Goal: Download file/media

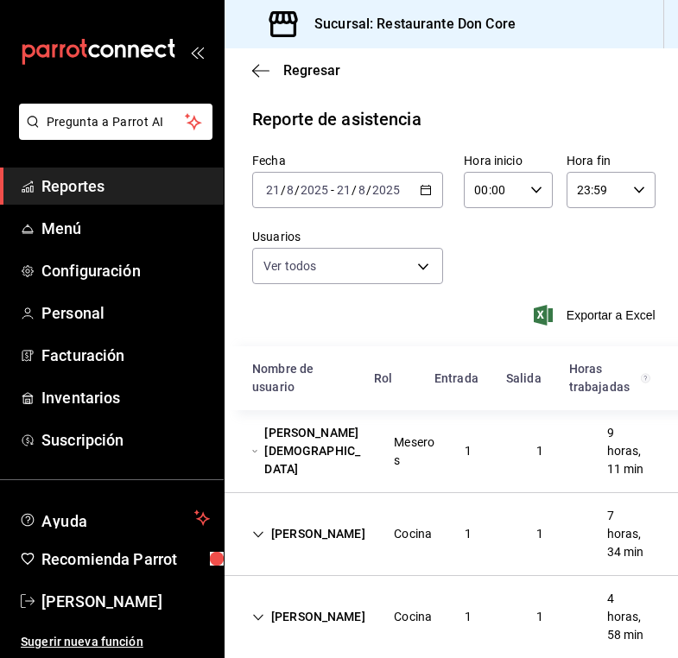
click at [432, 190] on div "[DATE] [DATE] - [DATE] [DATE]" at bounding box center [347, 190] width 191 height 36
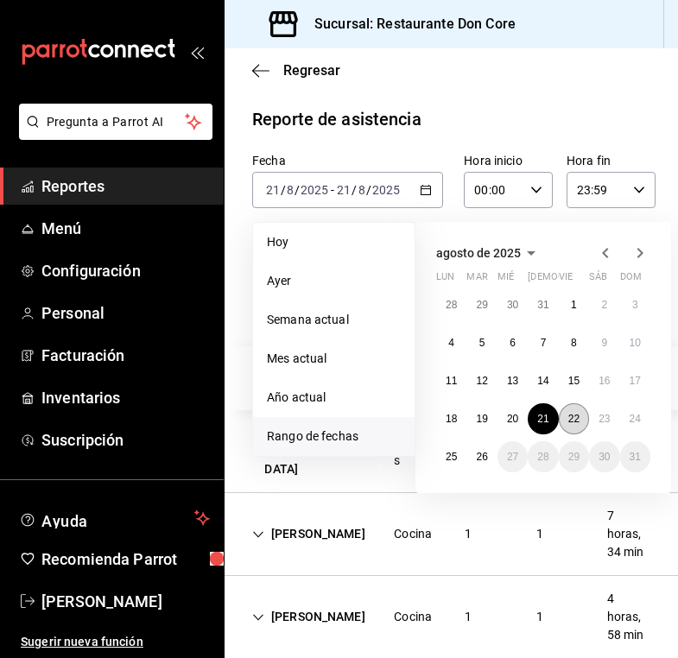
click at [577, 426] on button "22" at bounding box center [573, 418] width 30 height 31
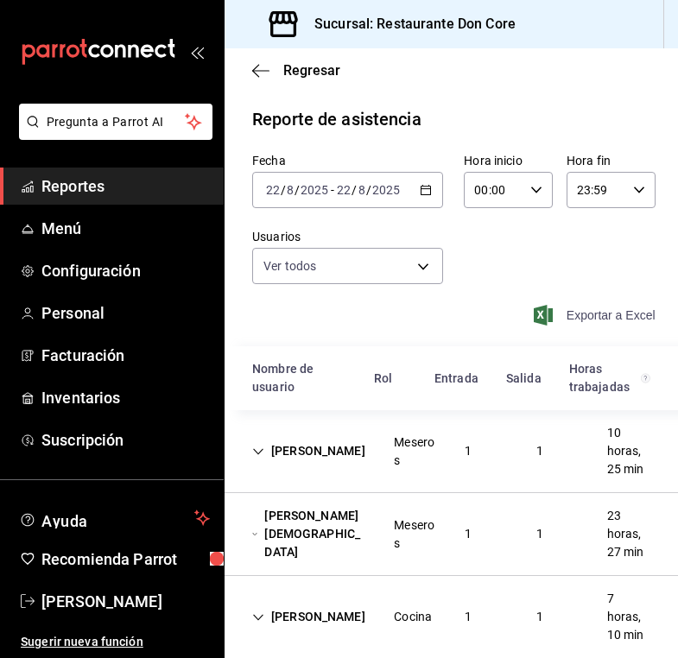
click at [596, 320] on span "Exportar a Excel" at bounding box center [596, 315] width 118 height 21
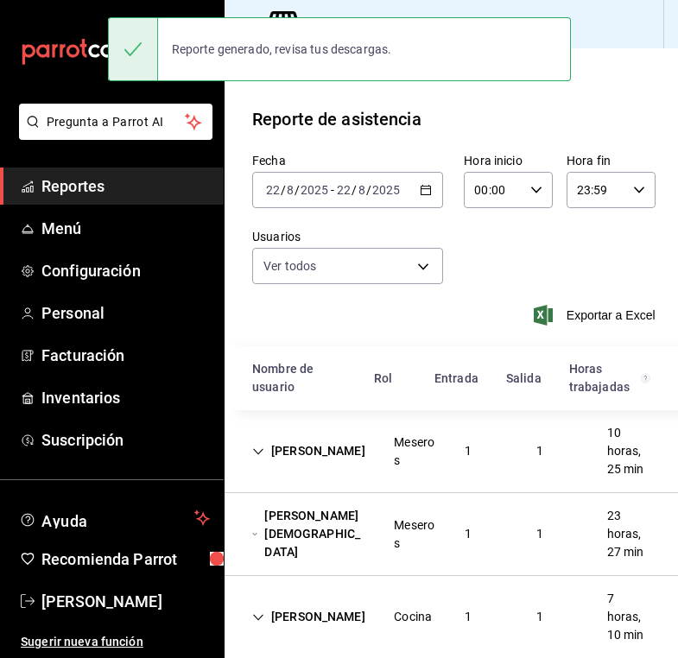
click at [293, 195] on input "8" at bounding box center [290, 190] width 9 height 14
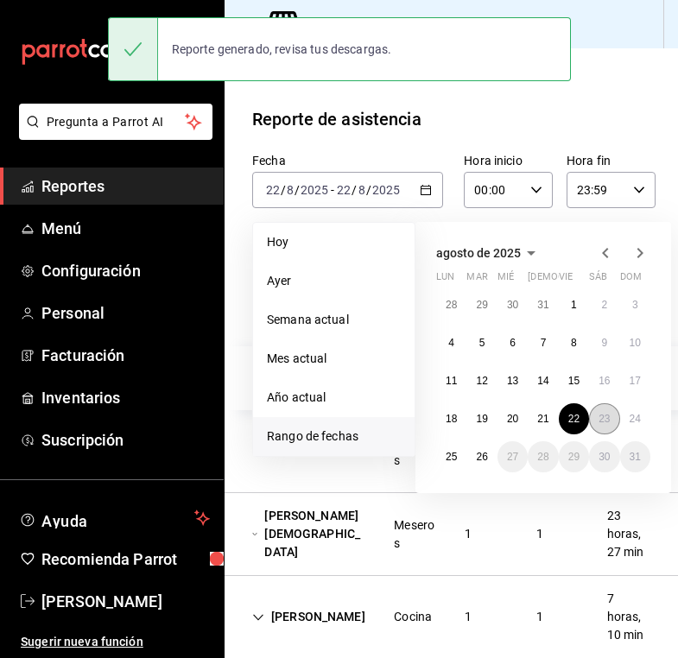
click at [606, 420] on abbr "23" at bounding box center [603, 419] width 11 height 12
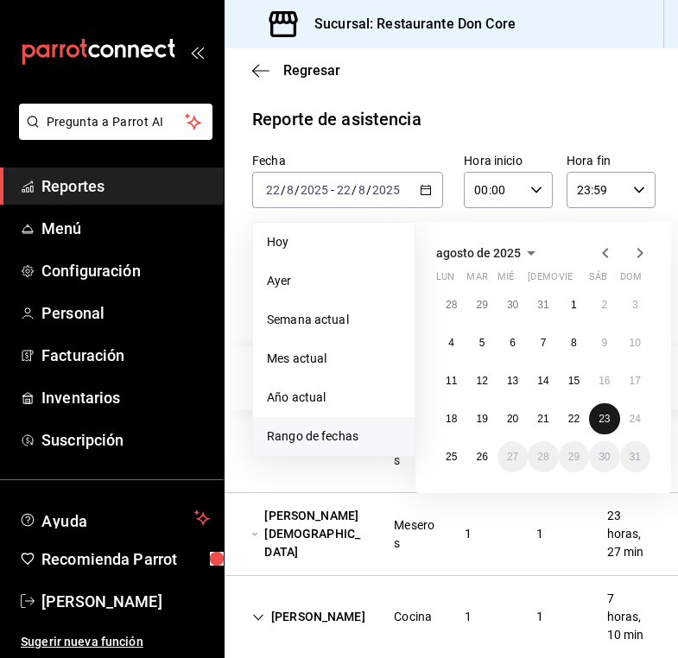
click at [606, 420] on abbr "23" at bounding box center [603, 419] width 11 height 12
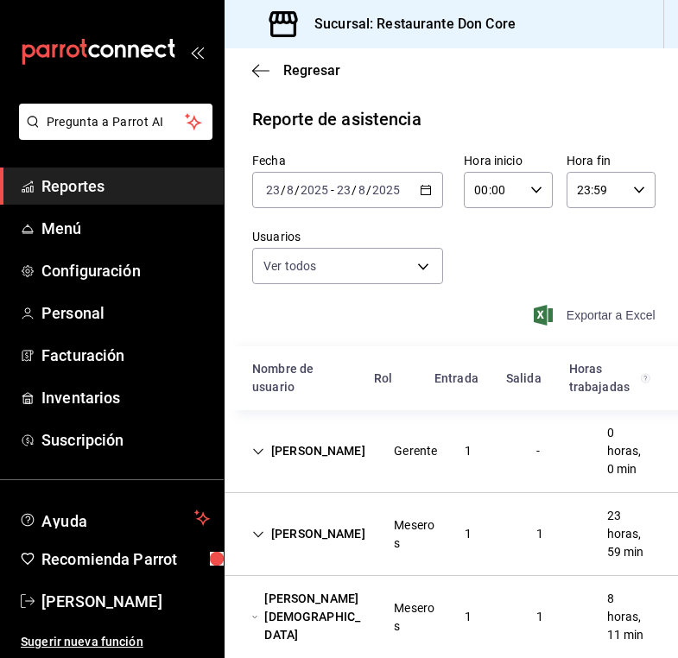
click at [583, 317] on span "Exportar a Excel" at bounding box center [596, 315] width 118 height 21
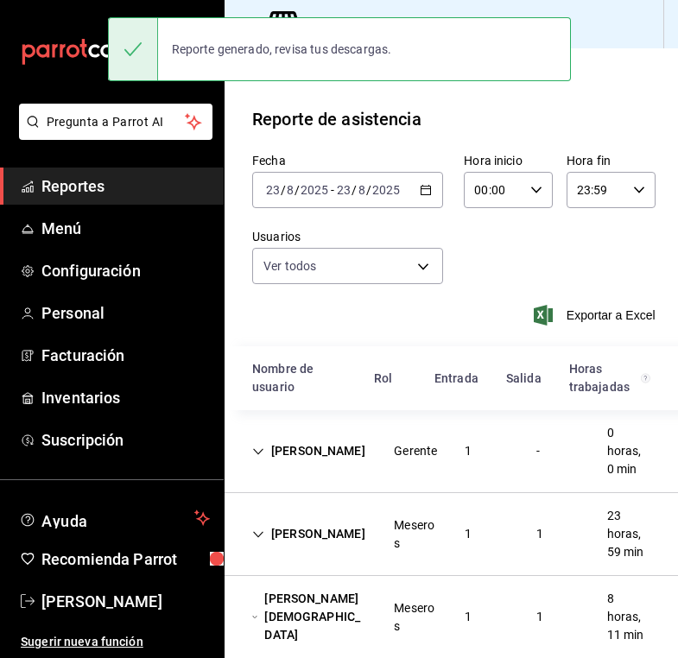
click at [426, 193] on icon "button" at bounding box center [425, 190] width 12 height 12
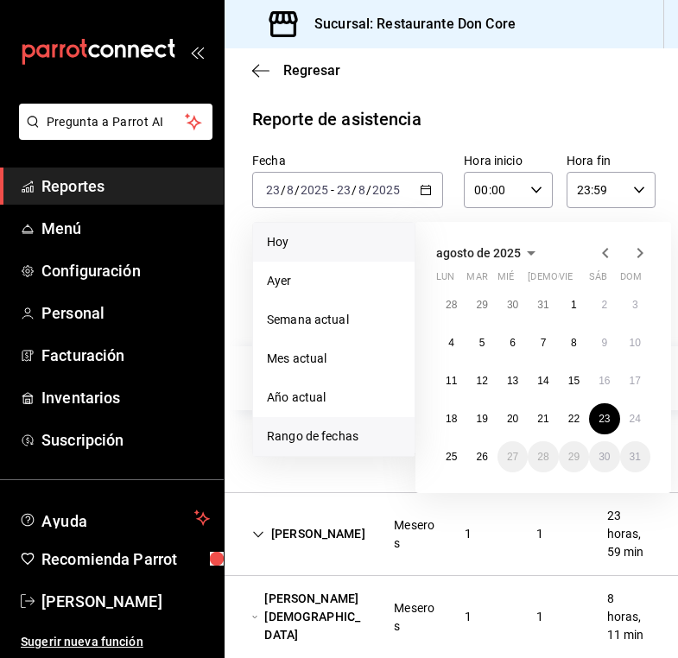
click at [338, 243] on span "Hoy" at bounding box center [334, 242] width 134 height 18
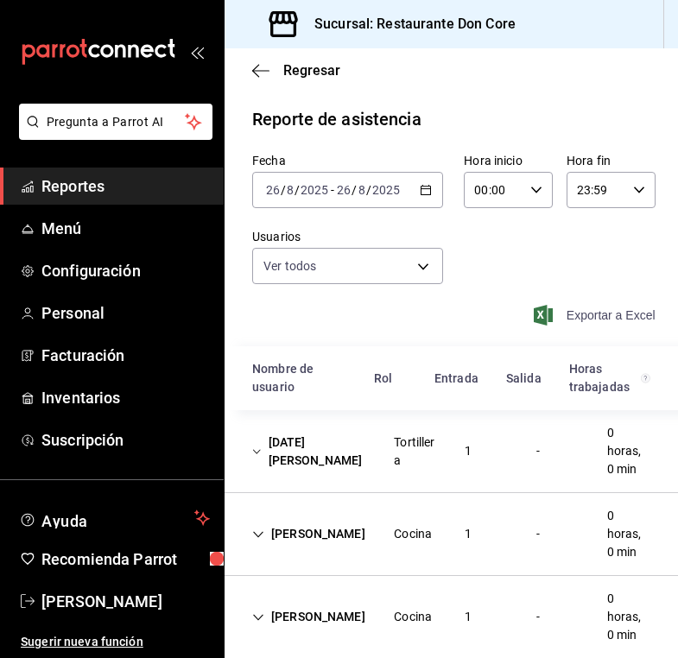
click at [598, 321] on span "Exportar a Excel" at bounding box center [596, 315] width 118 height 21
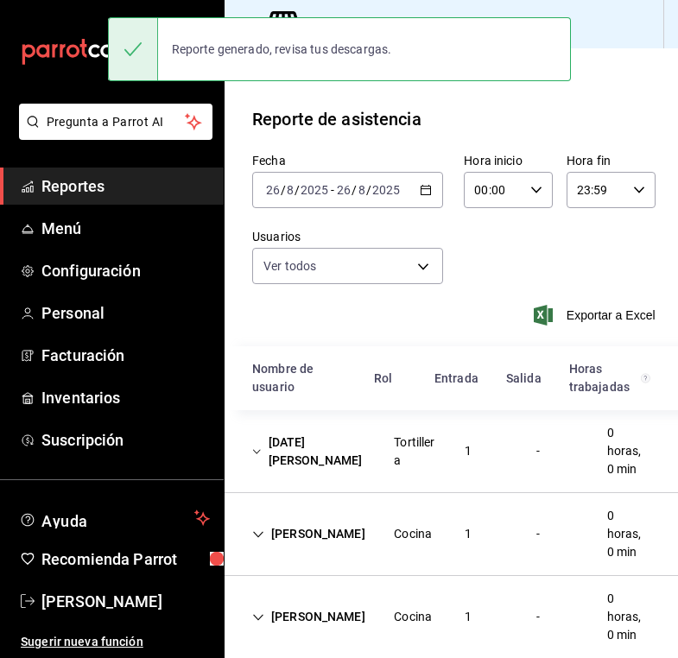
click at [430, 189] on \(Stroke\) "button" at bounding box center [425, 188] width 9 height 1
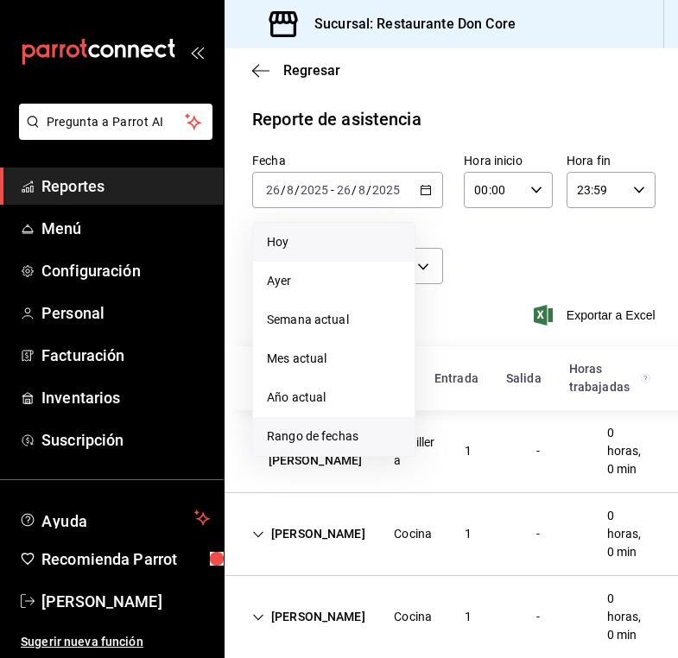
click at [356, 436] on span "Rango de fechas" at bounding box center [334, 436] width 134 height 18
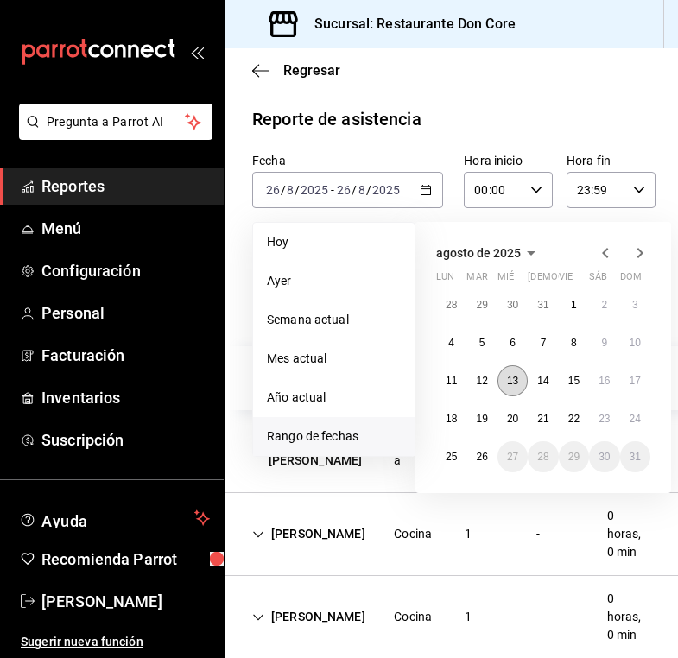
click at [513, 387] on abbr "13" at bounding box center [512, 381] width 11 height 12
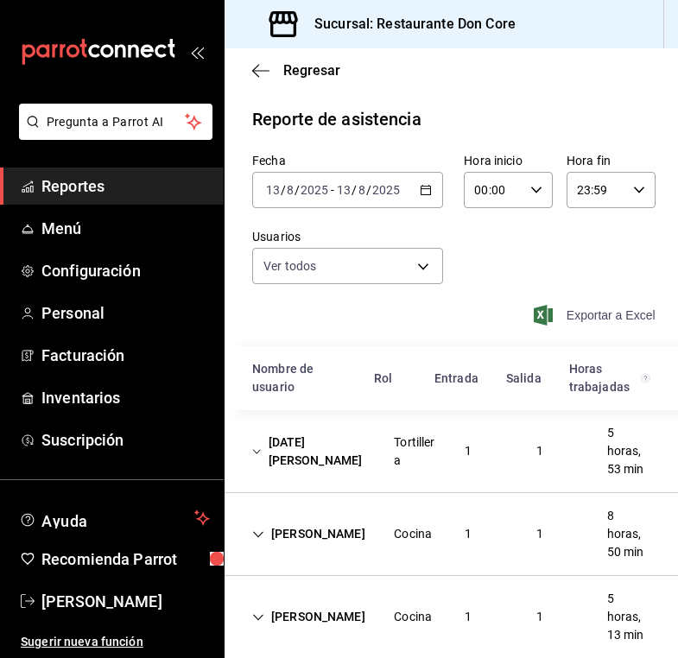
click at [577, 321] on span "Exportar a Excel" at bounding box center [596, 315] width 118 height 21
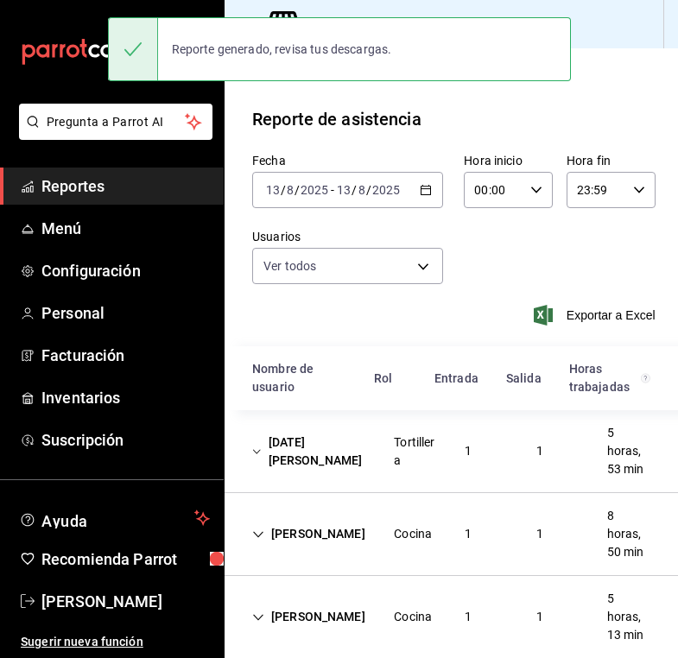
click at [304, 192] on input "2025" at bounding box center [314, 190] width 29 height 14
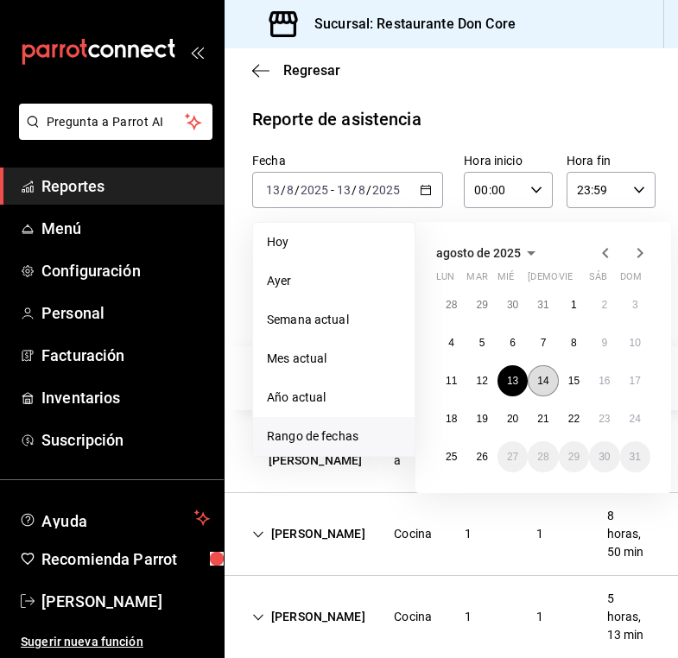
click at [546, 387] on abbr "14" at bounding box center [542, 381] width 11 height 12
click at [546, 382] on abbr "14" at bounding box center [542, 381] width 11 height 12
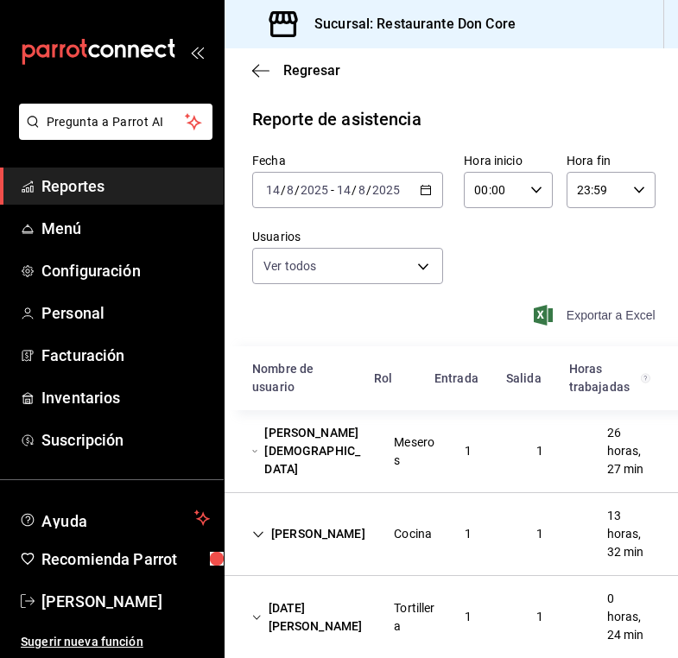
click at [596, 320] on span "Exportar a Excel" at bounding box center [596, 315] width 118 height 21
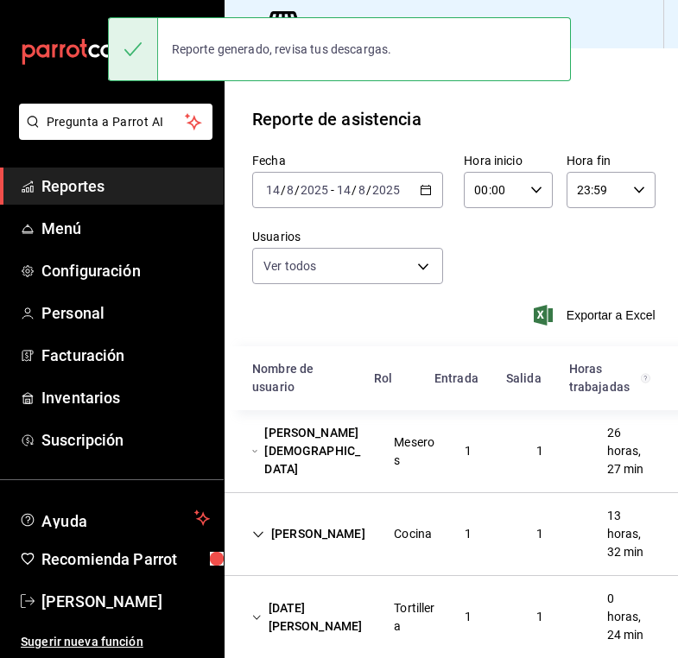
click at [315, 218] on div "Fecha [DATE] [DATE] - [DATE] [DATE] Hora inicio 00:00 Hora inicio Hora fin 23:5…" at bounding box center [450, 249] width 453 height 193
click at [426, 191] on icon "button" at bounding box center [425, 190] width 12 height 12
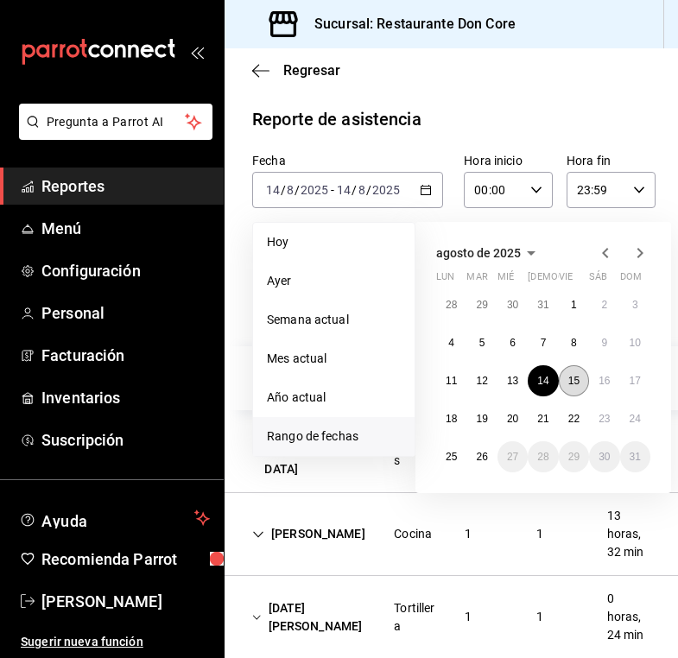
click at [578, 379] on abbr "15" at bounding box center [573, 381] width 11 height 12
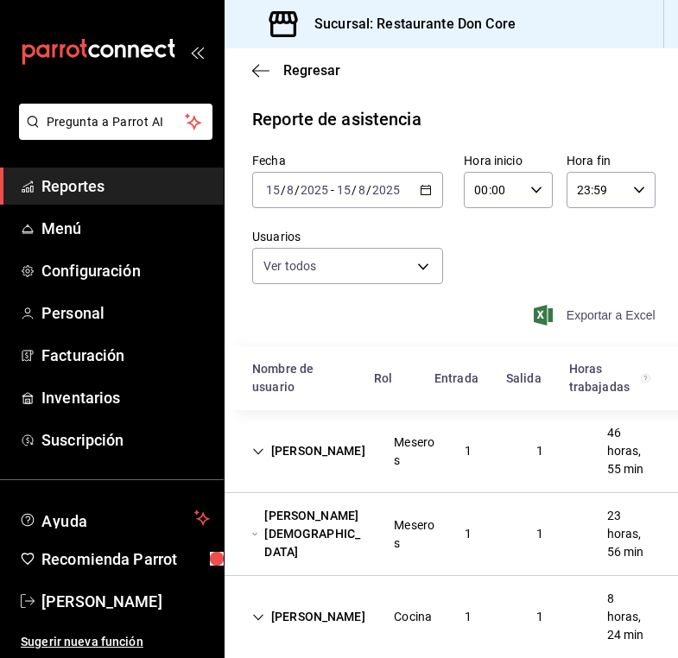
click at [600, 321] on span "Exportar a Excel" at bounding box center [596, 315] width 118 height 21
